Goal: Communication & Community: Answer question/provide support

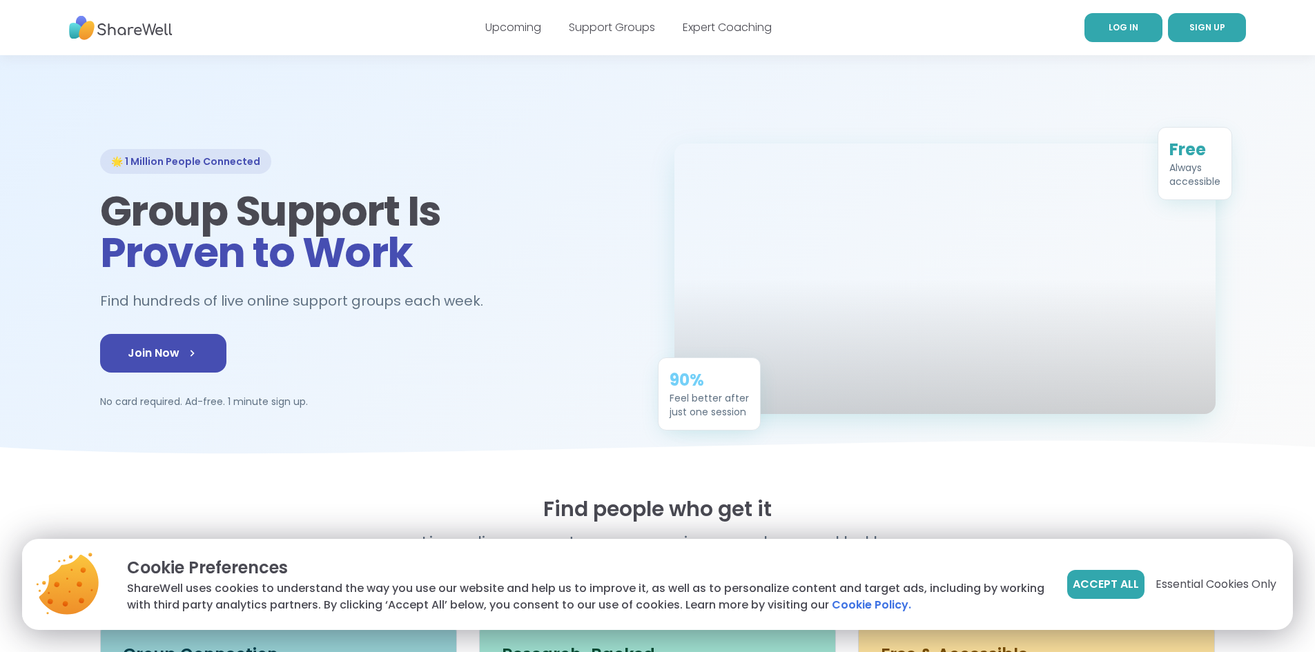
click at [1125, 29] on span "LOG IN" at bounding box center [1124, 27] width 30 height 12
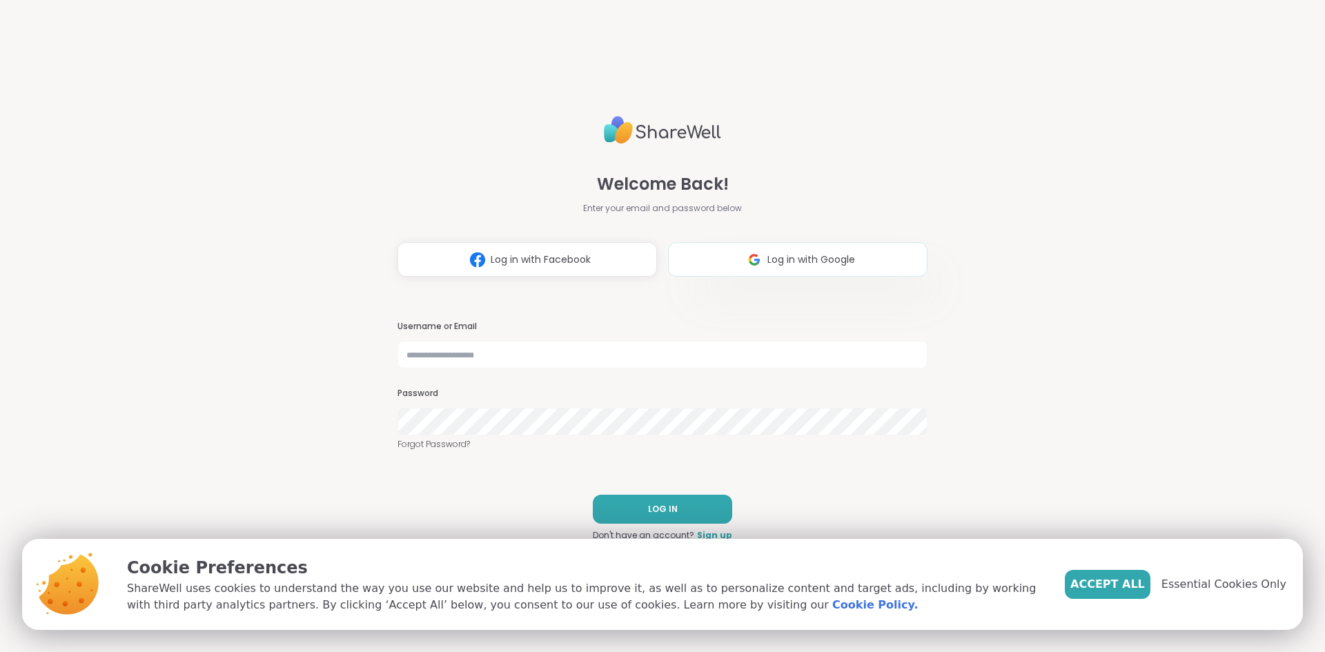
click at [796, 266] on span "Log in with Google" at bounding box center [812, 260] width 88 height 14
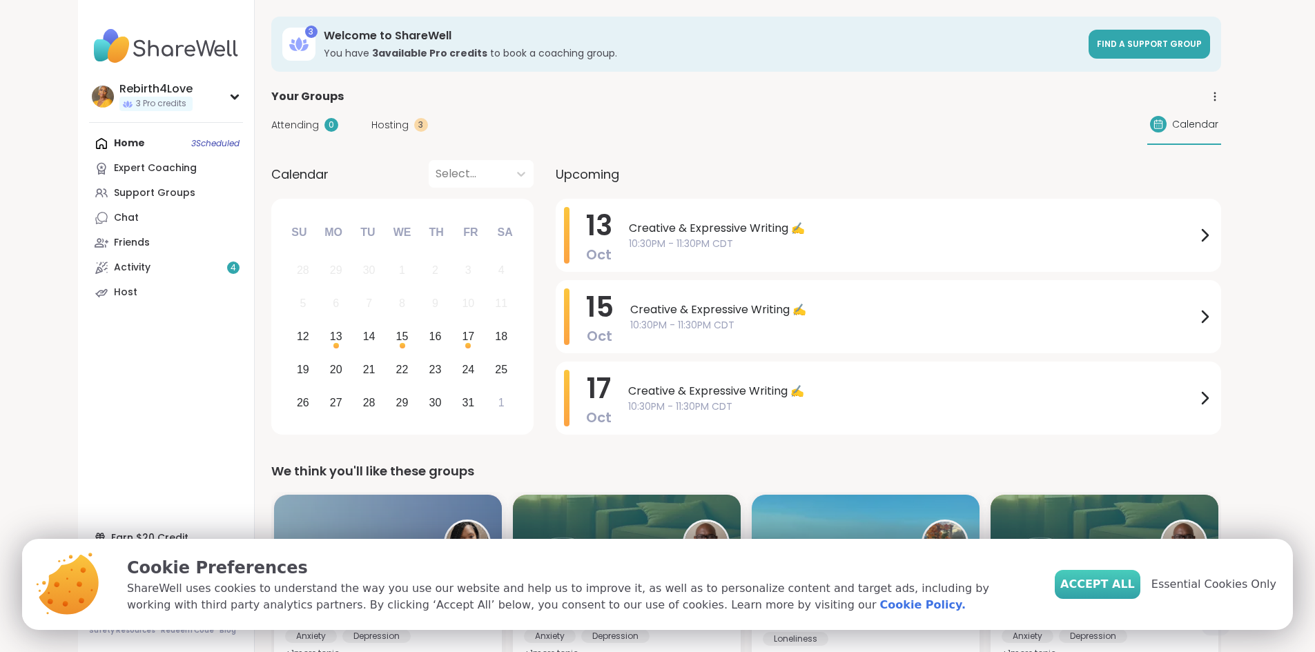
drag, startPoint x: 1114, startPoint y: 579, endPoint x: 1116, endPoint y: 570, distance: 9.9
click at [1114, 579] on span "Accept All" at bounding box center [1097, 584] width 75 height 17
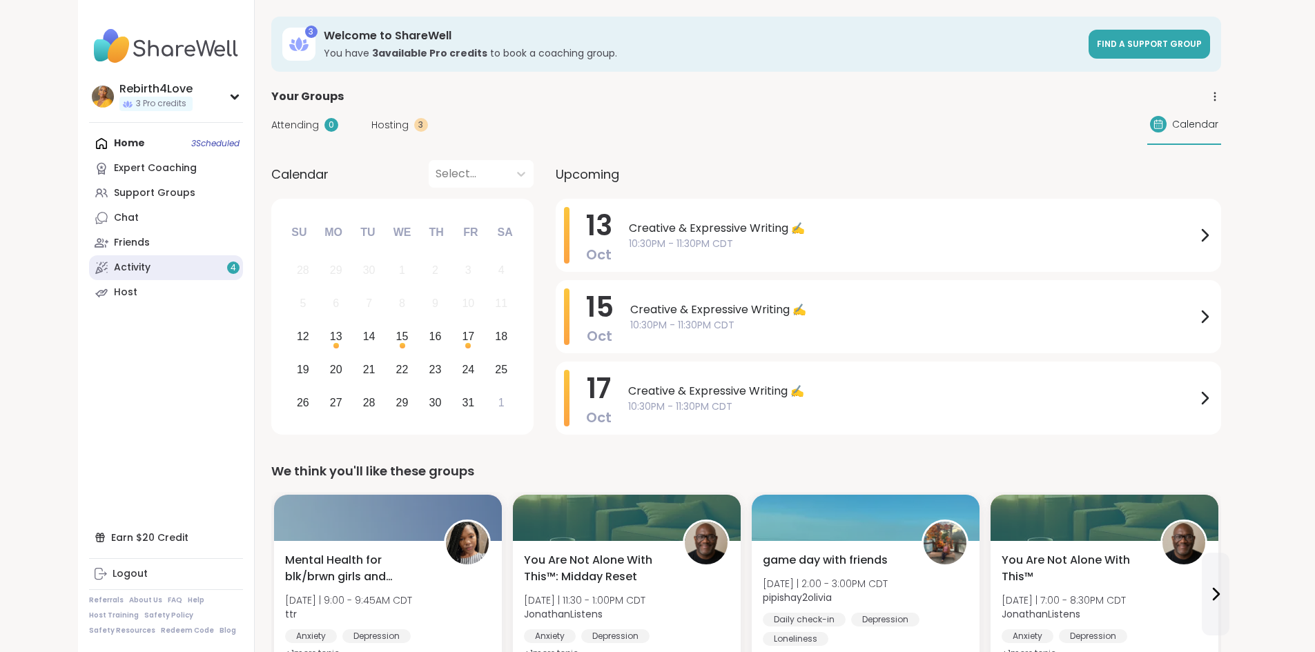
click at [101, 265] on link "Activity 4" at bounding box center [166, 267] width 154 height 25
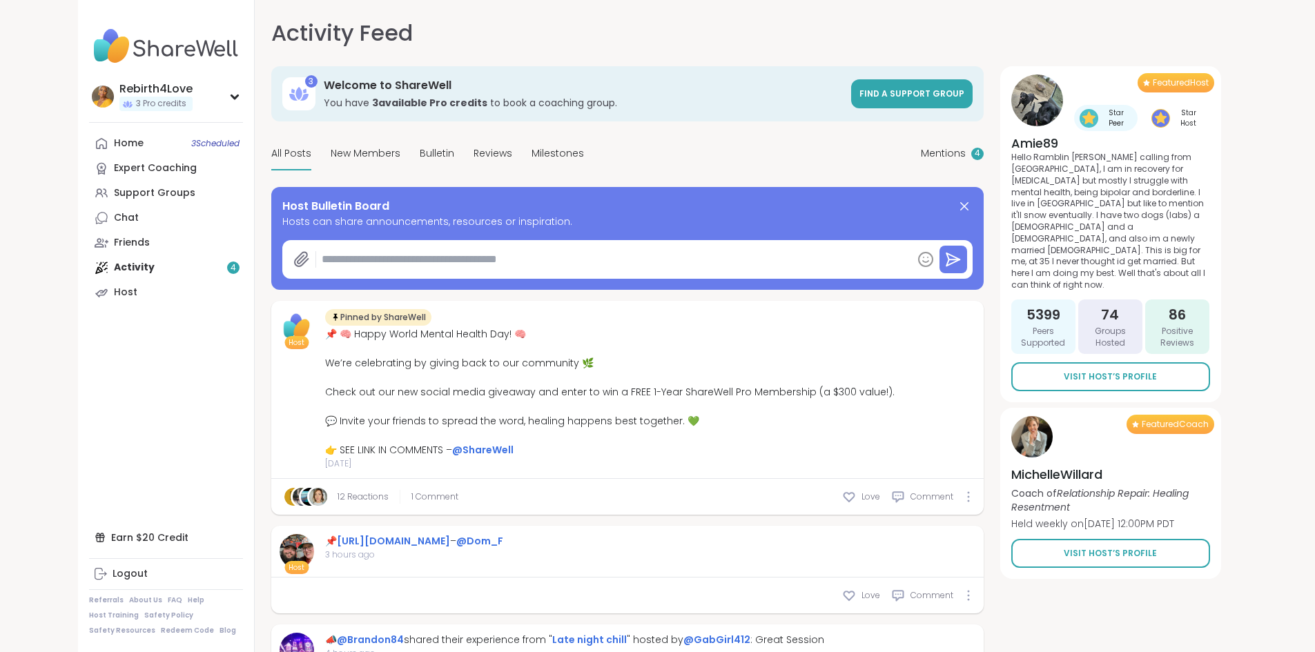
type textarea "*"
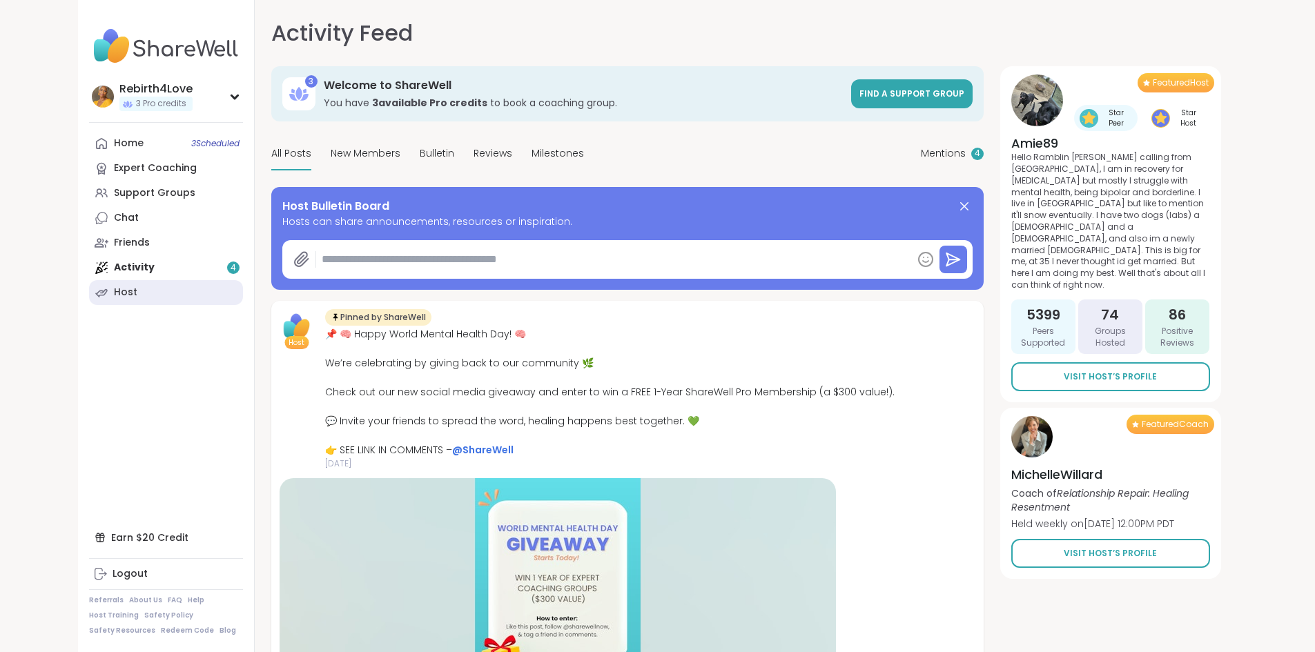
click at [114, 293] on div "Host" at bounding box center [125, 293] width 23 height 14
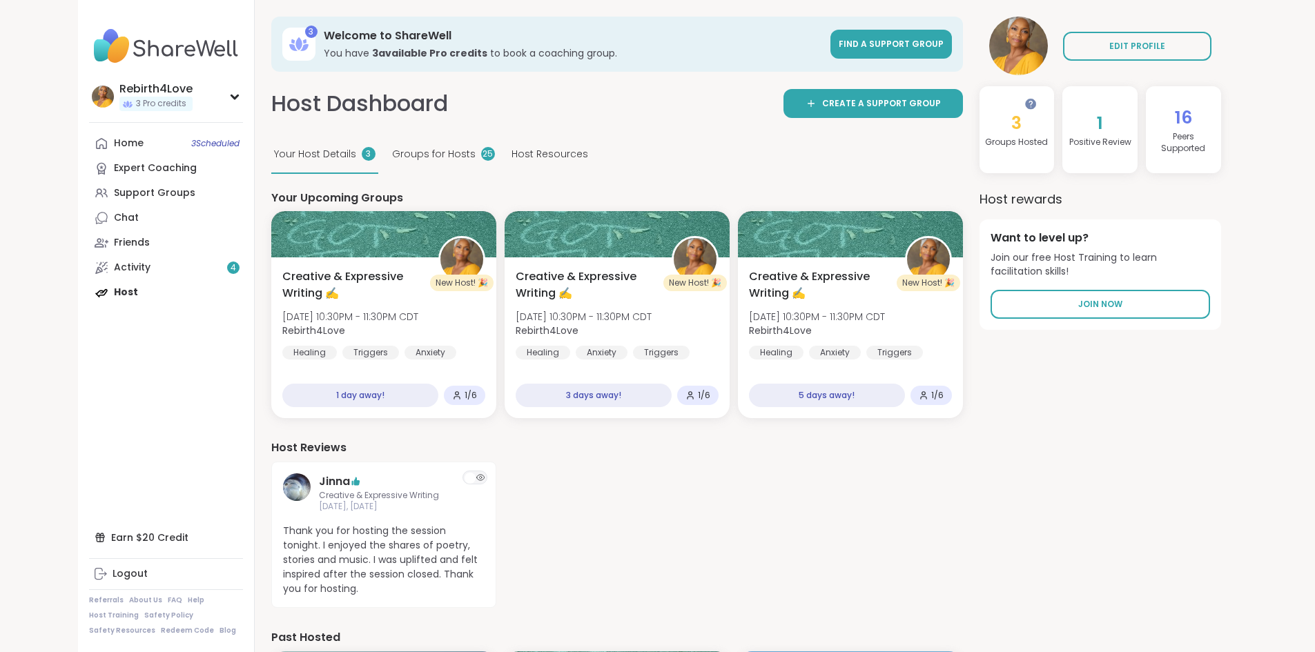
click at [512, 155] on span "Host Resources" at bounding box center [550, 154] width 77 height 14
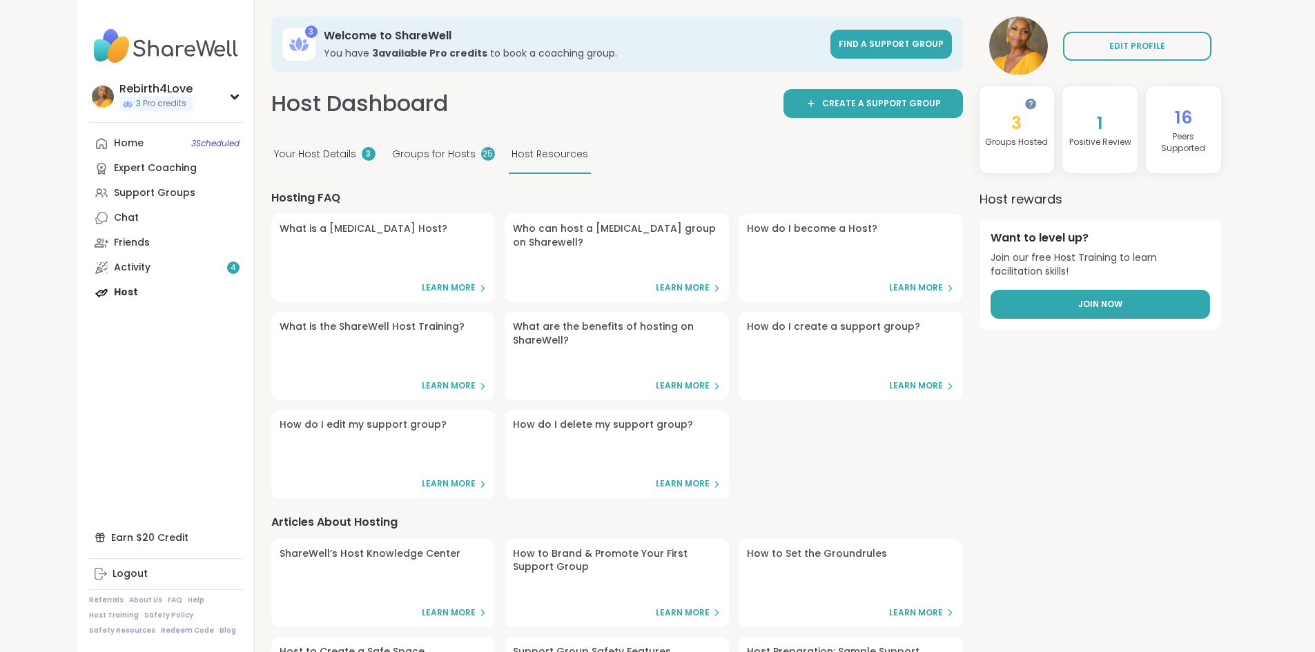
click at [1154, 306] on link "Join Now" at bounding box center [1101, 304] width 220 height 29
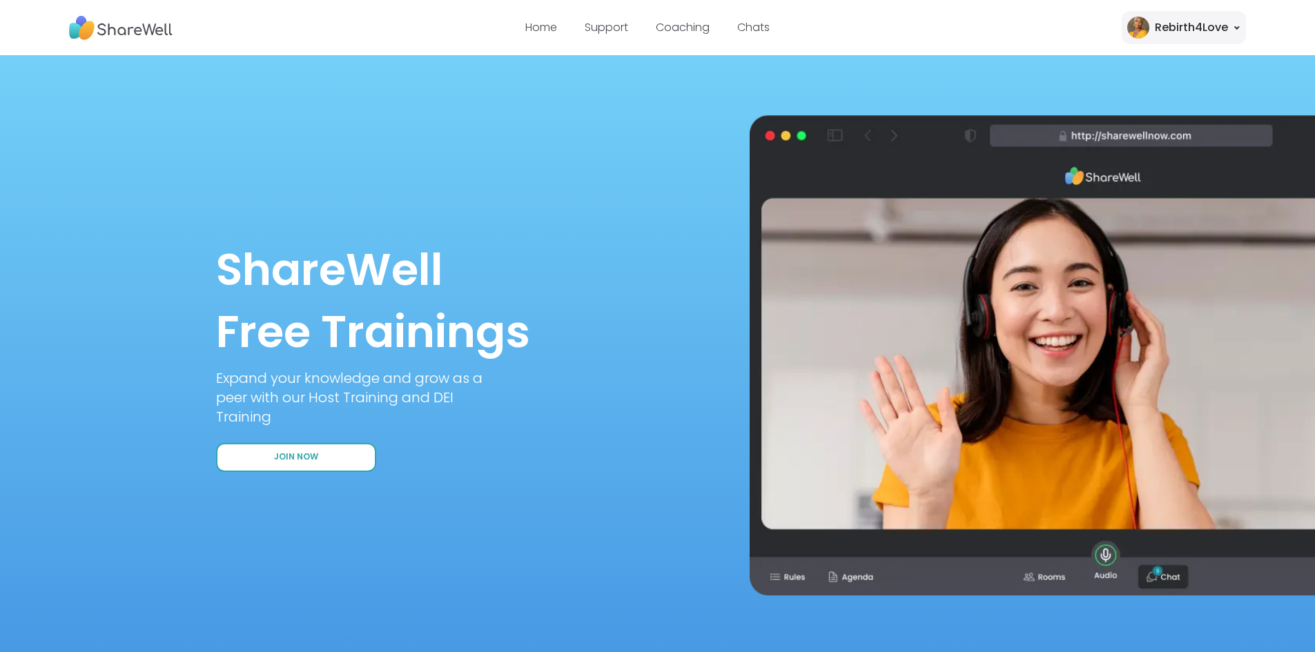
click at [354, 463] on button "Join Now" at bounding box center [296, 457] width 160 height 29
